Goal: Transaction & Acquisition: Purchase product/service

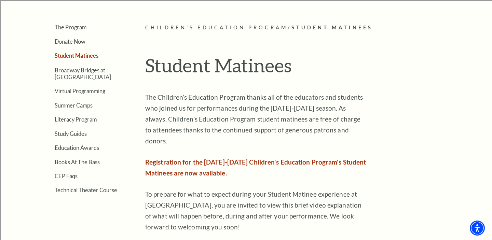
scroll to position [190, 0]
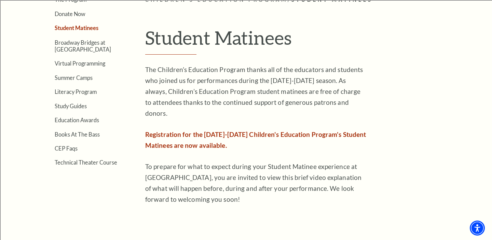
click at [186, 132] on span "Registration for the 2025-2026 Children's Education Program's Student Matinees …" at bounding box center [255, 139] width 221 height 19
click at [183, 129] on p "Registration for the 2025-2026 Children's Education Program's Student Matinees …" at bounding box center [256, 140] width 222 height 22
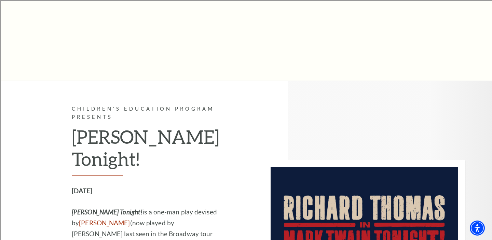
scroll to position [505, 0]
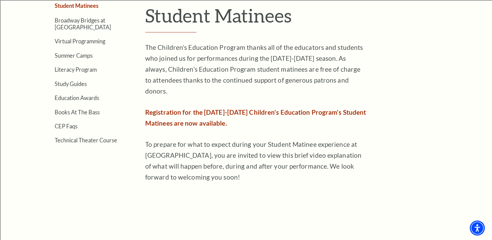
scroll to position [217, 0]
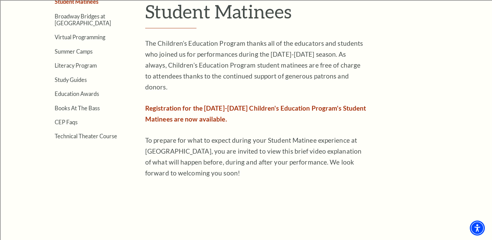
click at [195, 108] on span "Registration for the [DATE]-[DATE] Children's Education Program's Student Matin…" at bounding box center [255, 113] width 221 height 19
click at [176, 104] on span "Registration for the 2025-2026 Children's Education Program's Student Matinees …" at bounding box center [255, 113] width 221 height 19
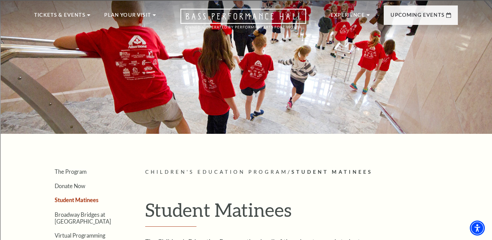
scroll to position [0, 0]
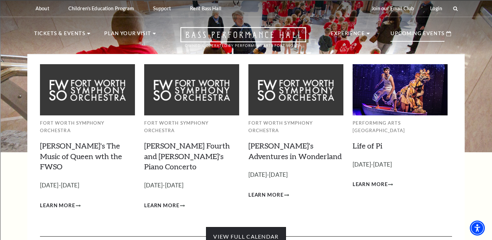
click at [245, 227] on link "View Full Calendar" at bounding box center [246, 236] width 80 height 19
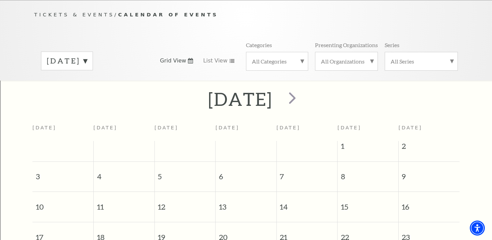
scroll to position [70, 0]
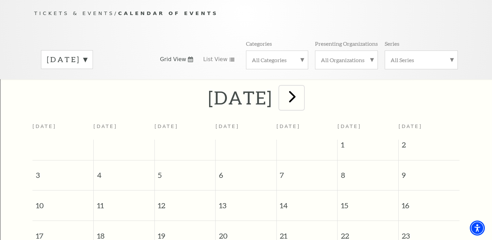
click at [302, 89] on span "next" at bounding box center [291, 96] width 19 height 19
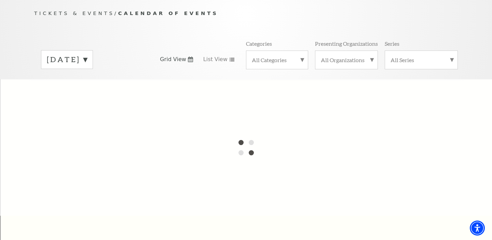
scroll to position [60, 0]
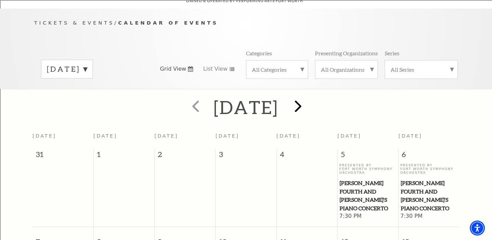
click at [278, 96] on h2 "September 2025" at bounding box center [245, 107] width 65 height 22
click at [308, 97] on span "next" at bounding box center [297, 105] width 19 height 19
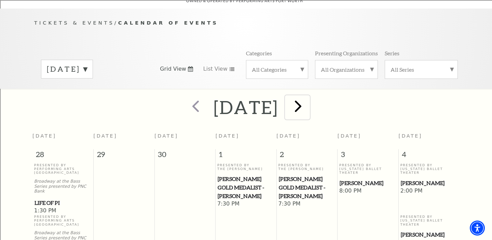
click at [308, 97] on span "next" at bounding box center [297, 105] width 19 height 19
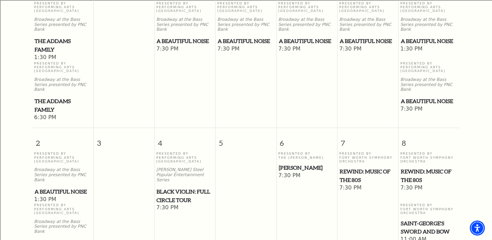
scroll to position [225, 0]
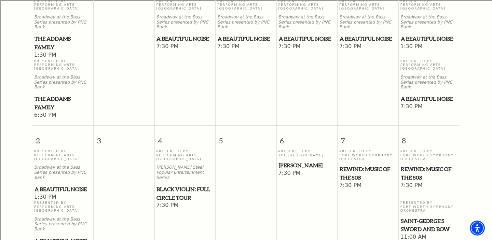
click at [175, 185] on span "Black Violin: Full Circle Tour" at bounding box center [184, 193] width 57 height 17
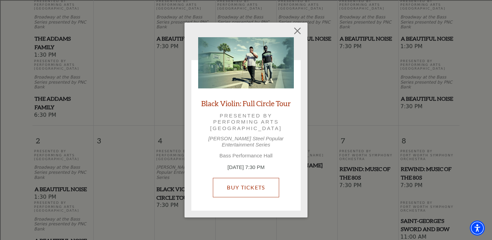
click at [227, 182] on link "Buy Tickets" at bounding box center [246, 187] width 66 height 19
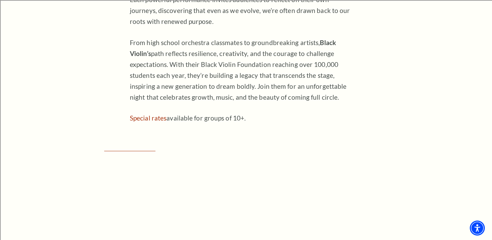
scroll to position [422, 0]
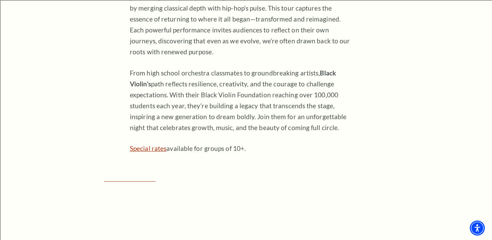
click at [144, 152] on link "Special rates" at bounding box center [148, 148] width 37 height 8
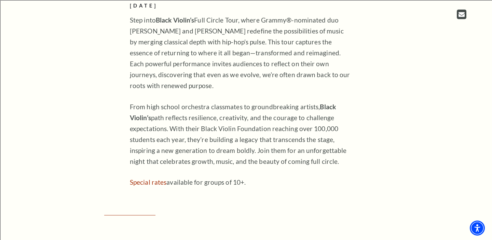
scroll to position [398, 0]
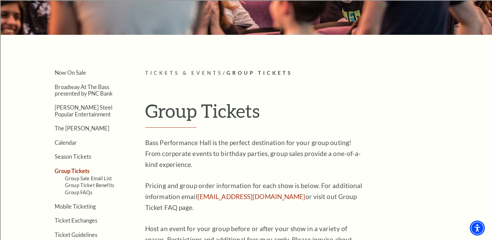
scroll to position [157, 0]
